Goal: Transaction & Acquisition: Purchase product/service

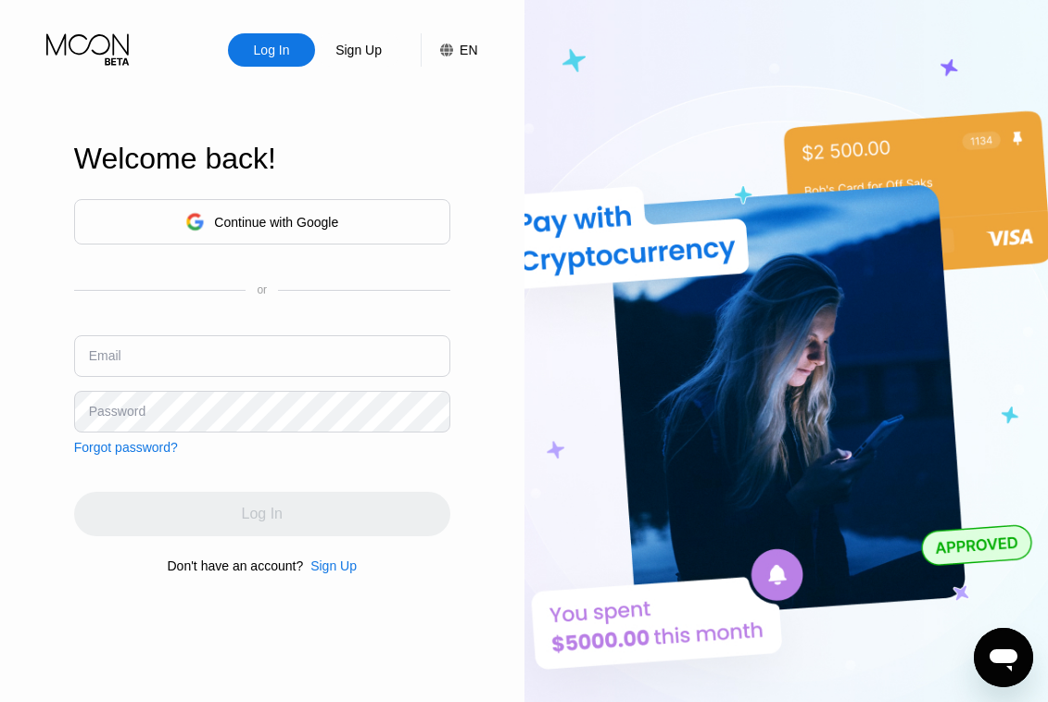
click at [158, 353] on input "text" at bounding box center [262, 356] width 376 height 42
paste input "[EMAIL_ADDRESS][DOMAIN_NAME]"
type input "[EMAIL_ADDRESS][DOMAIN_NAME]"
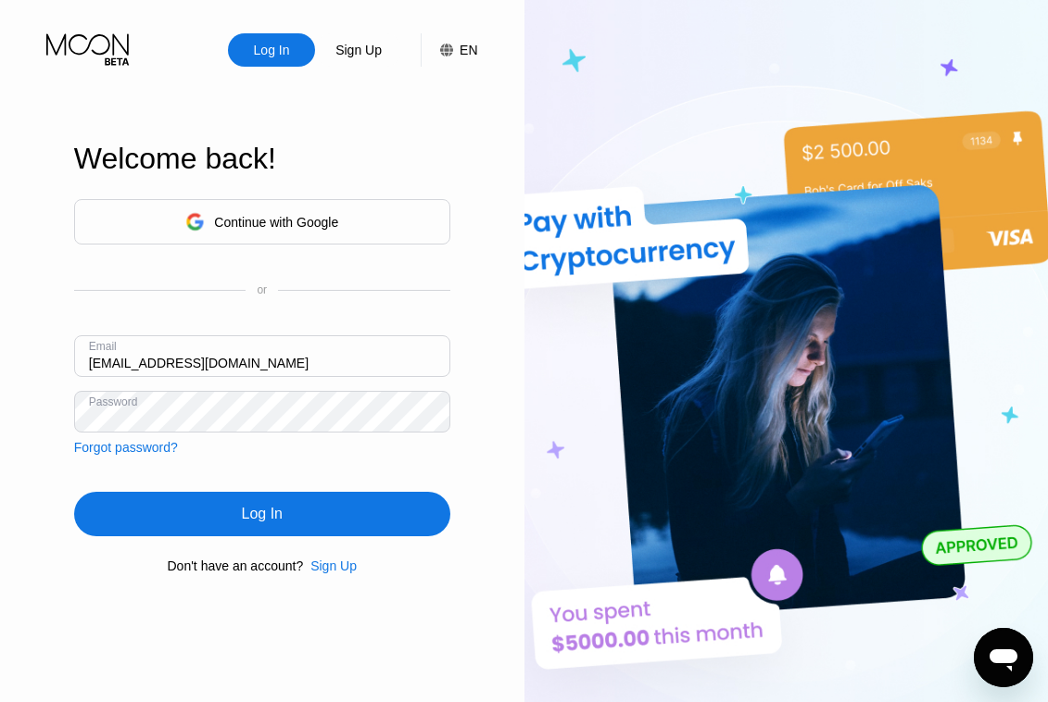
click at [215, 523] on div "Log In" at bounding box center [262, 514] width 376 height 44
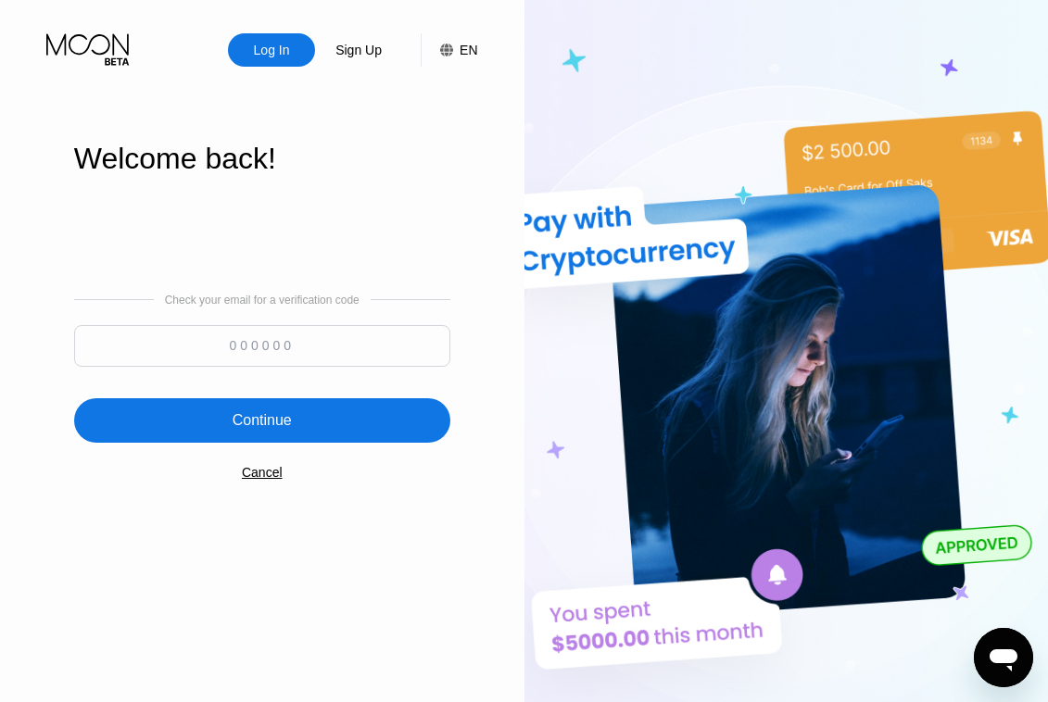
click at [1000, 347] on img at bounding box center [786, 386] width 524 height 773
click at [253, 349] on input at bounding box center [262, 346] width 376 height 42
paste input "518072"
type input "518072"
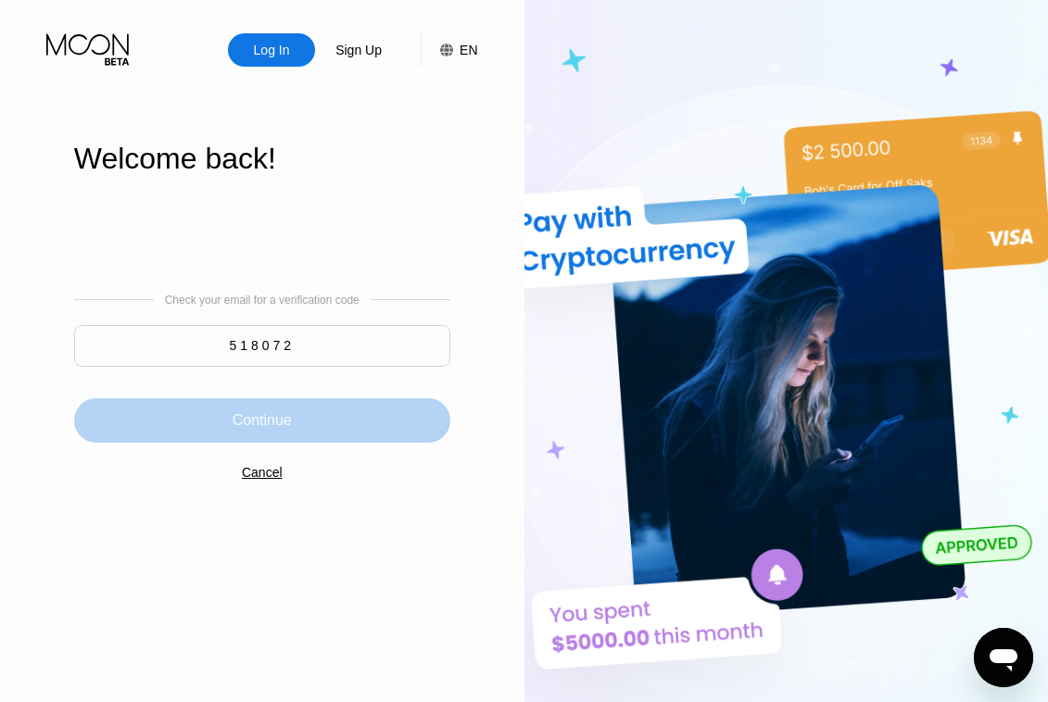
click at [282, 425] on div "Continue" at bounding box center [262, 420] width 59 height 19
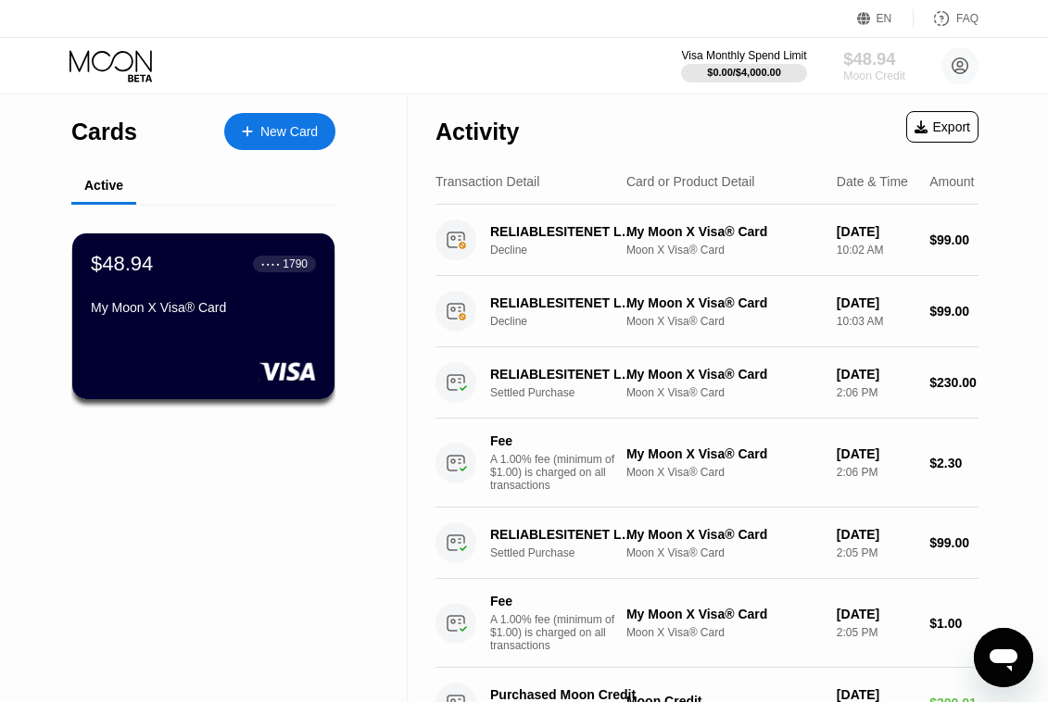
click at [876, 71] on div "Moon Credit" at bounding box center [874, 75] width 62 height 13
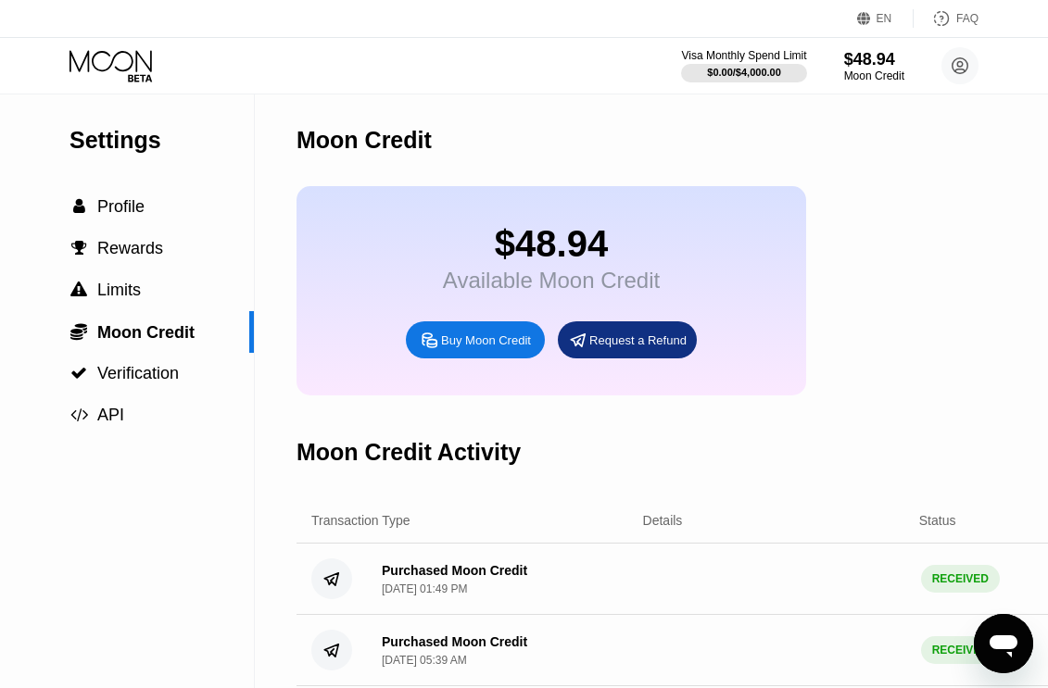
click at [490, 348] on div "Buy Moon Credit" at bounding box center [486, 341] width 90 height 16
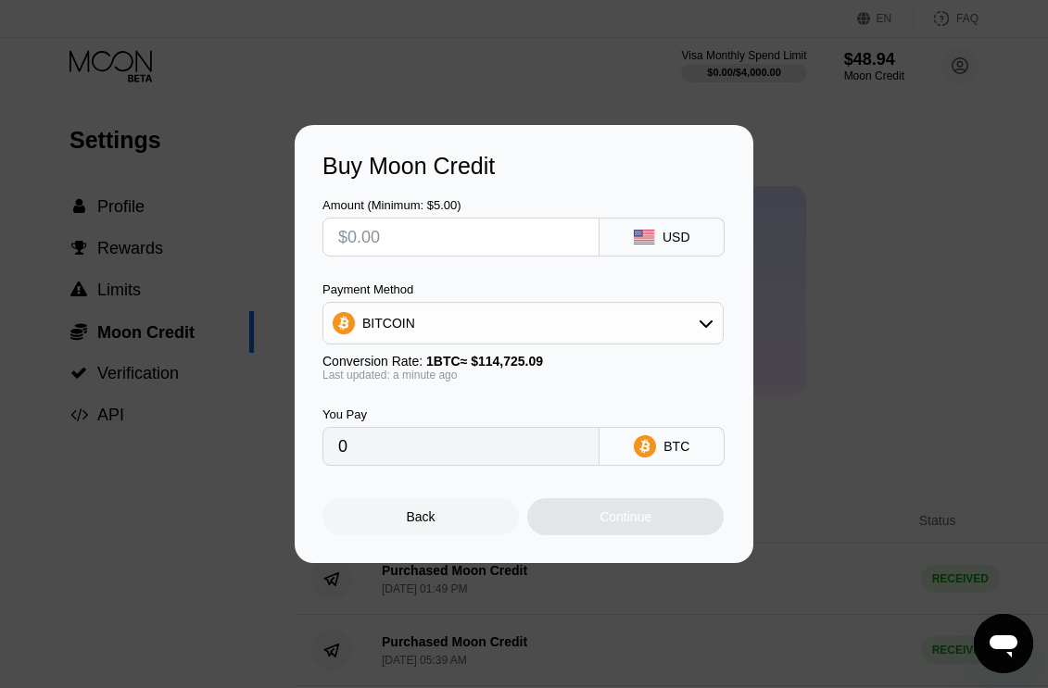
click at [428, 239] on input "text" at bounding box center [461, 237] width 246 height 37
type input "$3"
type input "0.00002615"
type input "$35"
type input "0.00030508"
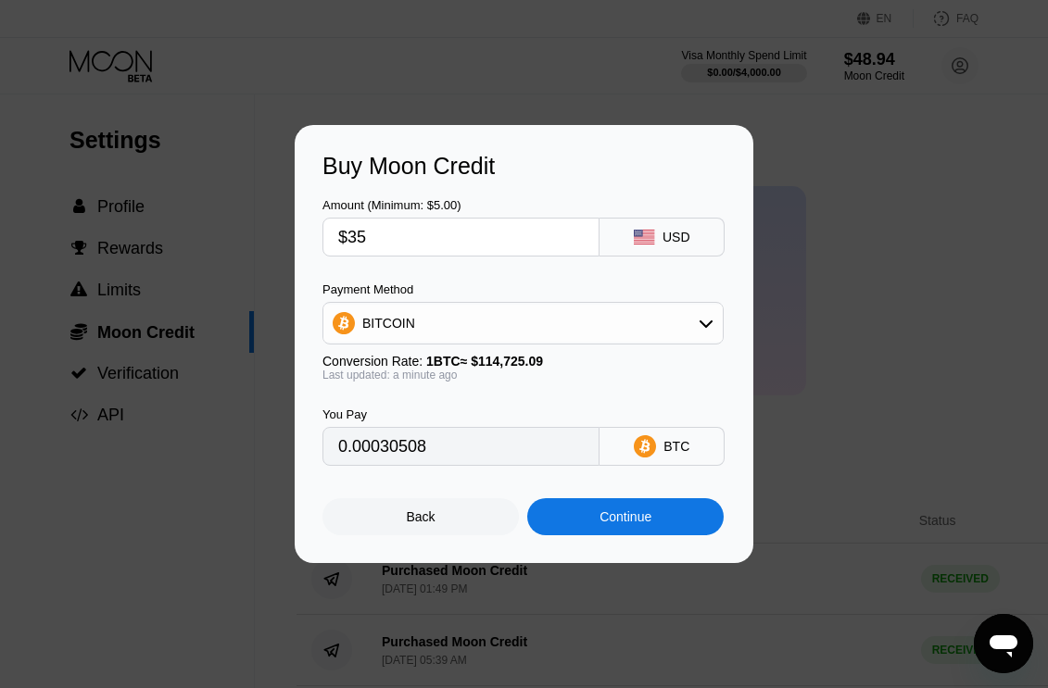
type input "$350"
type input "0.00305078"
type input "$350"
click at [641, 523] on div "Continue" at bounding box center [625, 517] width 52 height 15
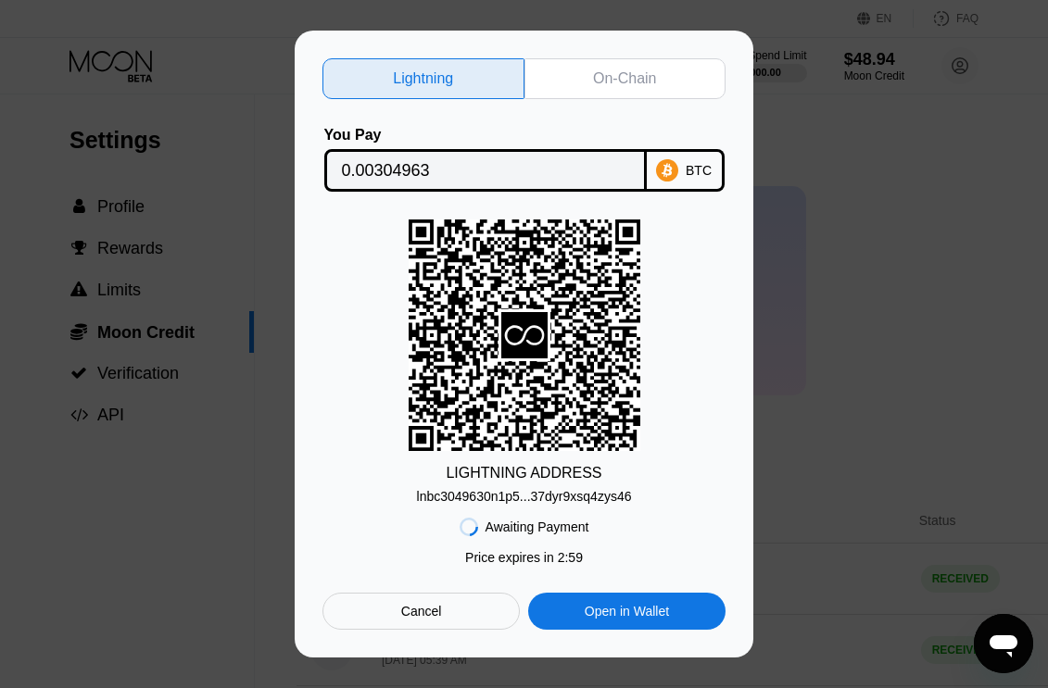
click at [602, 71] on div "On-Chain" at bounding box center [624, 78] width 63 height 19
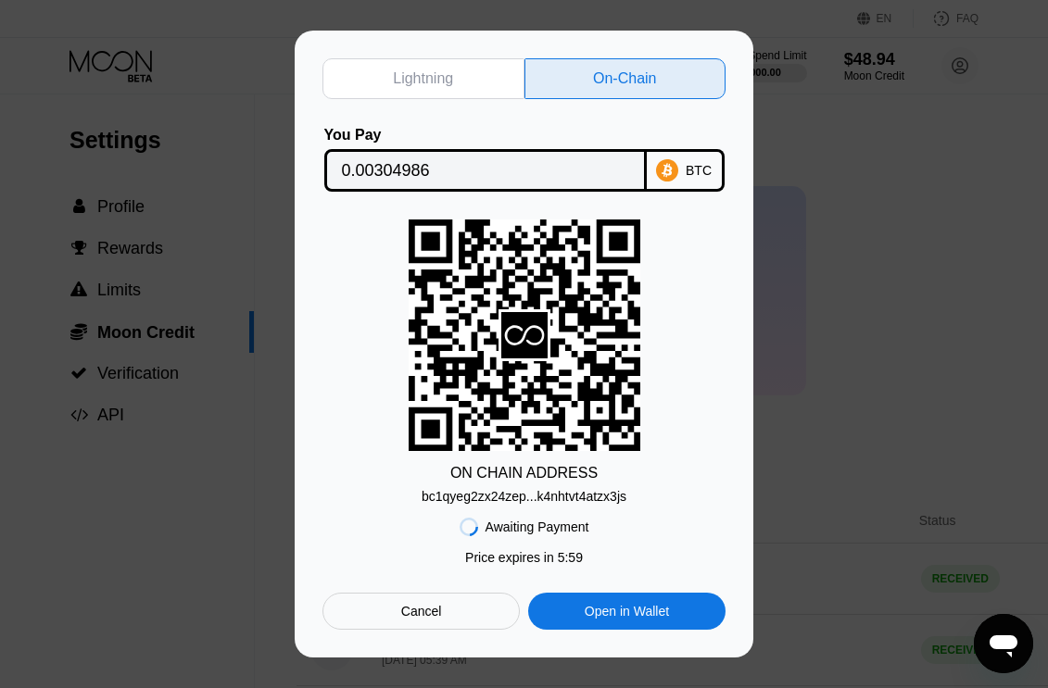
click at [515, 504] on div "bc1qyeg2zx24zep...k4nhtvt4atzx3js" at bounding box center [524, 496] width 205 height 15
click at [356, 509] on div "Awaiting Payment Price expires in 2 : 56 Price expires in 5 : 52 Cancel Open in…" at bounding box center [523, 567] width 403 height 126
click at [536, 175] on input "0.00304986" at bounding box center [485, 170] width 287 height 37
click at [666, 511] on div "Awaiting Payment Price expires in 2 : 56 Price expires in 5 : 14 Cancel Open in…" at bounding box center [523, 567] width 403 height 126
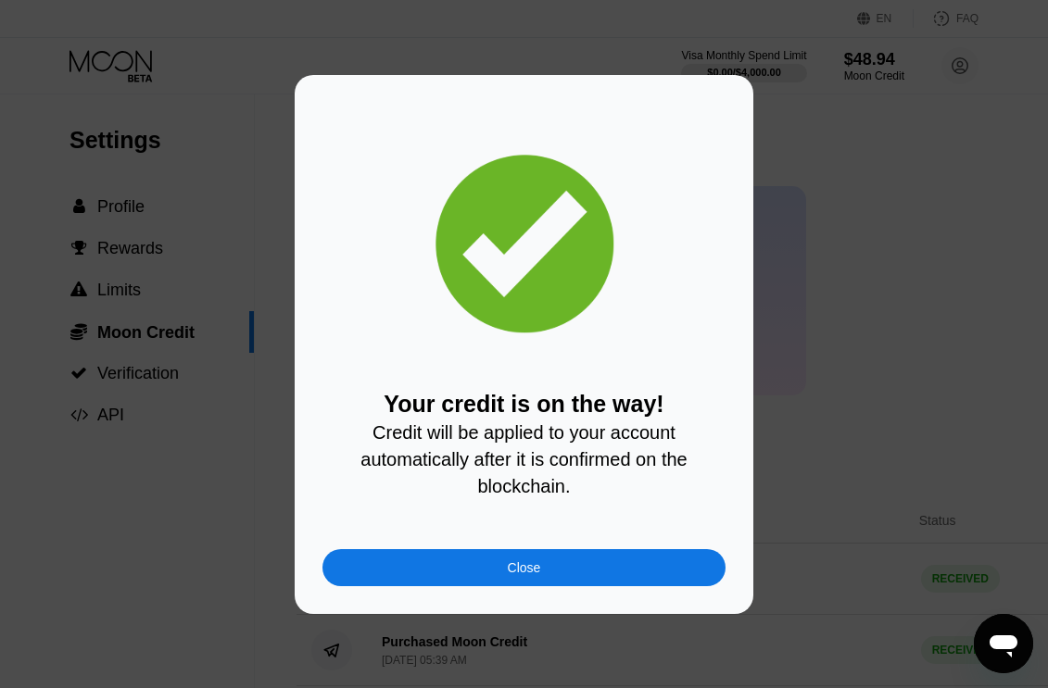
click at [500, 573] on div "Close" at bounding box center [523, 567] width 403 height 37
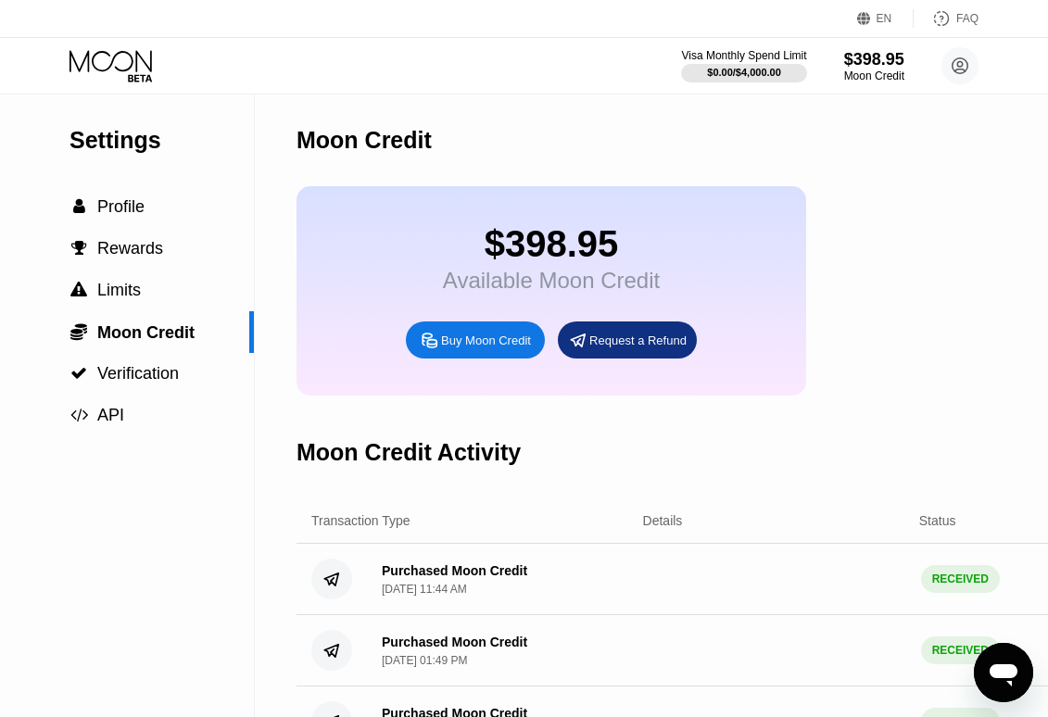
click at [457, 260] on div "$398.95" at bounding box center [551, 244] width 217 height 42
click at [115, 68] on icon at bounding box center [112, 66] width 86 height 32
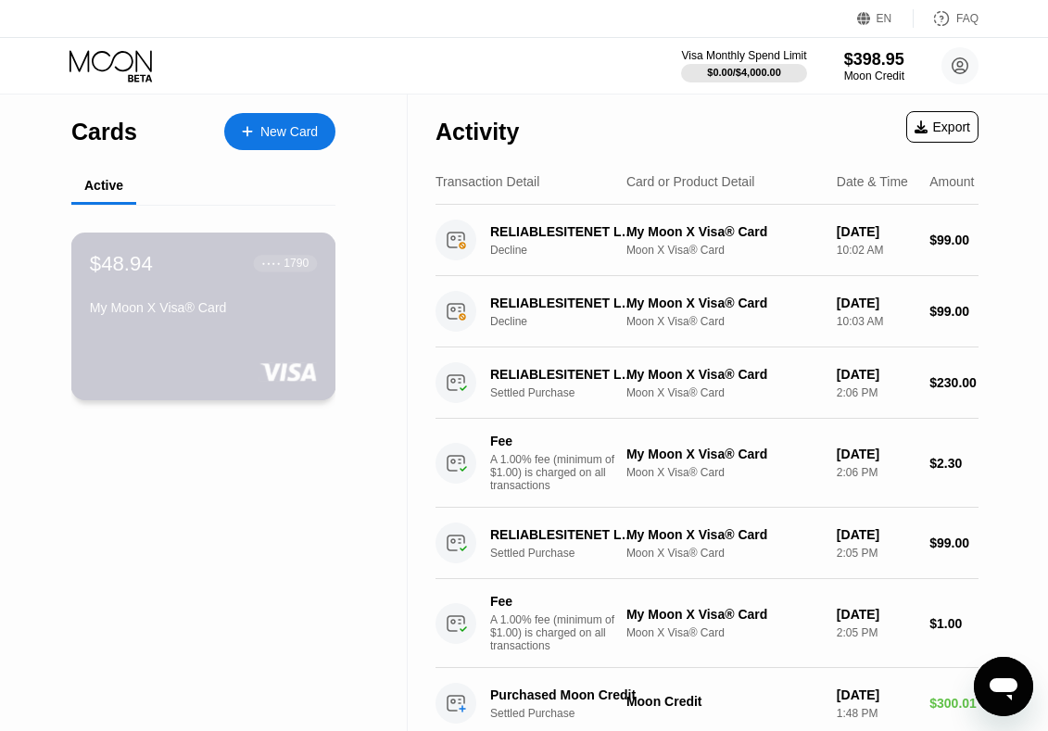
click at [160, 315] on div "My Moon X Visa® Card" at bounding box center [203, 307] width 227 height 15
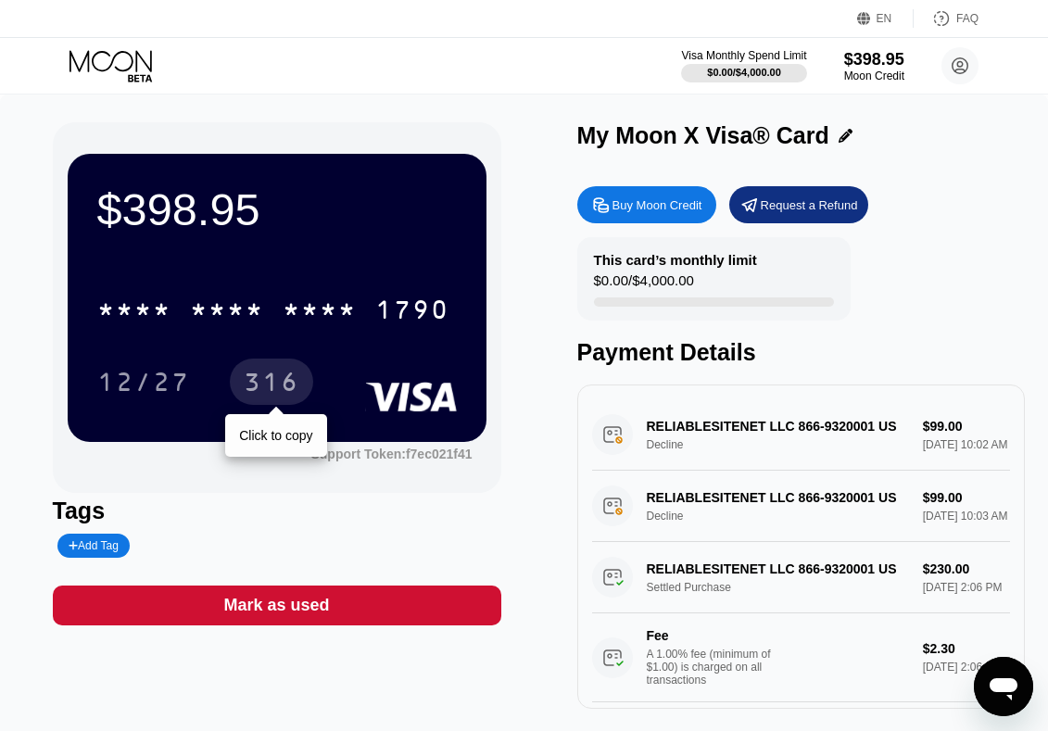
click at [267, 383] on div "316" at bounding box center [272, 385] width 56 height 30
